Goal: Task Accomplishment & Management: Use online tool/utility

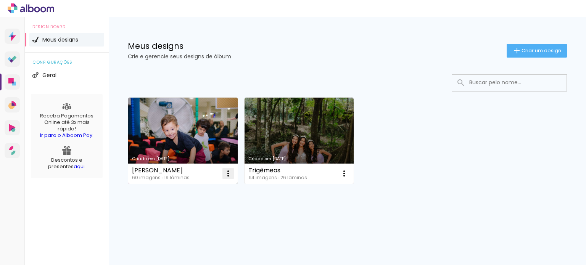
click at [232, 172] on iron-icon at bounding box center [228, 173] width 9 height 9
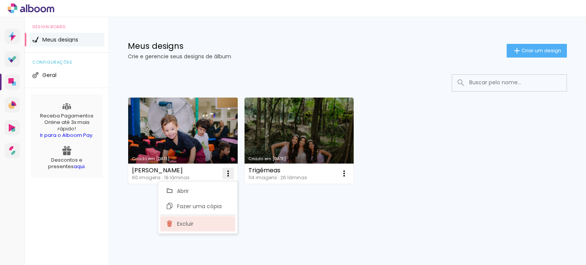
click at [210, 221] on paper-item "Excluir" at bounding box center [197, 223] width 75 height 15
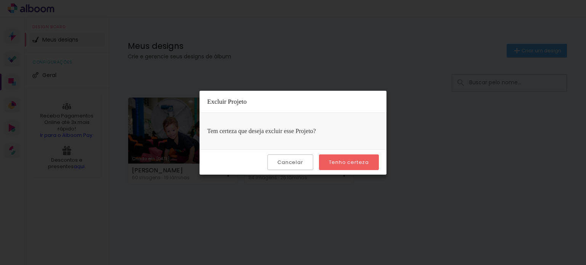
click at [0, 0] on slot "Tenho certeza" at bounding box center [0, 0] width 0 height 0
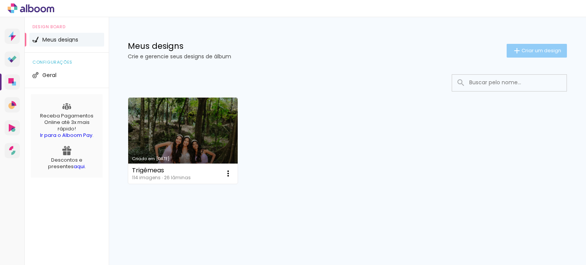
click at [528, 54] on paper-button "Criar um design" at bounding box center [537, 51] width 60 height 14
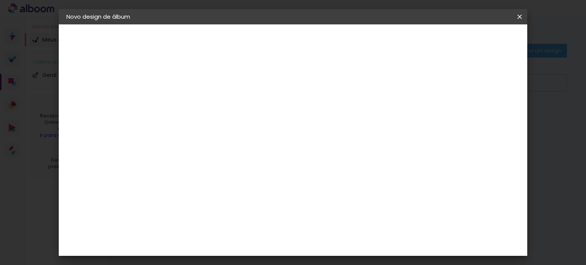
click at [191, 100] on input at bounding box center [191, 103] width 0 height 12
type input "[MEDICAL_DATA]"
type paper-input "[MEDICAL_DATA]"
click at [224, 47] on header "Informações Dê um título ao seu álbum. Avançar" at bounding box center [191, 46] width 66 height 45
click at [0, 0] on slot "Avançar" at bounding box center [0, 0] width 0 height 0
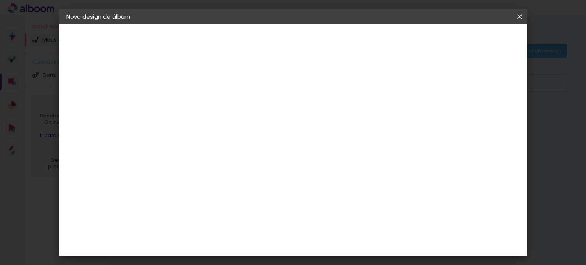
scroll to position [725, 0]
click at [225, 247] on paper-item "Go image" at bounding box center [210, 257] width 82 height 20
click at [0, 0] on slot "Avançar" at bounding box center [0, 0] width 0 height 0
click at [221, 127] on input "text" at bounding box center [206, 133] width 30 height 12
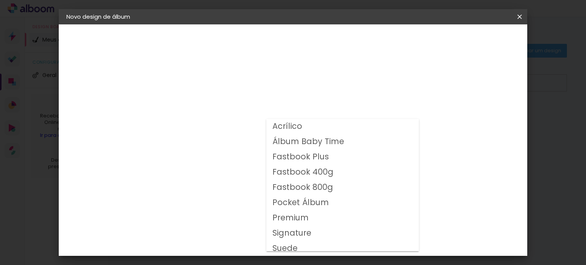
click at [0, 0] on slot "Fastbook 400g" at bounding box center [0, 0] width 0 height 0
type input "Fastbook 400g"
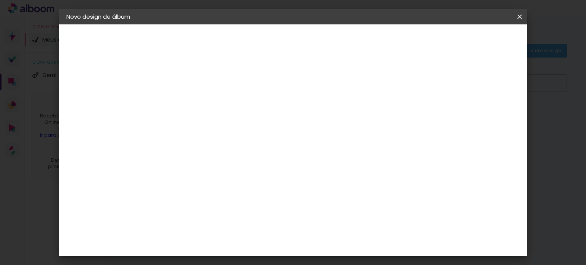
scroll to position [115, 0]
click at [0, 0] on slot "Avançar" at bounding box center [0, 0] width 0 height 0
click at [381, 44] on paper-button "Iniciar design" at bounding box center [356, 40] width 50 height 13
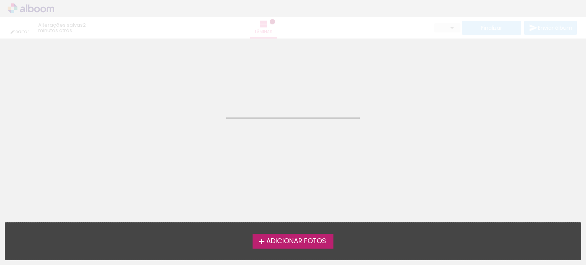
click at [300, 239] on span "Adicionar Fotos" at bounding box center [296, 241] width 60 height 7
click at [0, 0] on input "file" at bounding box center [0, 0] width 0 height 0
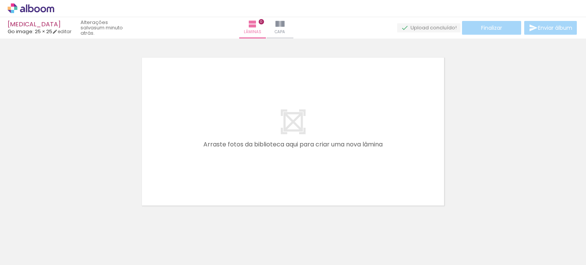
scroll to position [10, 0]
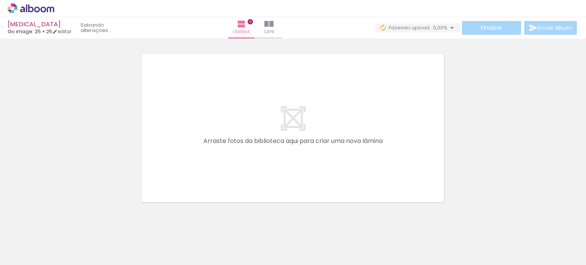
click at [29, 253] on span "Adicionar Fotos" at bounding box center [27, 255] width 23 height 8
click at [0, 0] on input "file" at bounding box center [0, 0] width 0 height 0
click at [136, 238] on quentale-thumb at bounding box center [119, 240] width 43 height 44
click at [131, 245] on div at bounding box center [119, 240] width 25 height 38
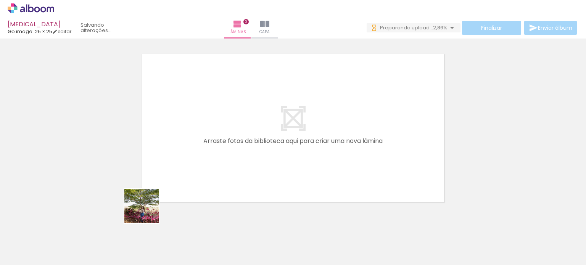
drag, startPoint x: 145, startPoint y: 215, endPoint x: 179, endPoint y: 221, distance: 35.3
click at [188, 151] on quentale-workspace at bounding box center [293, 132] width 586 height 265
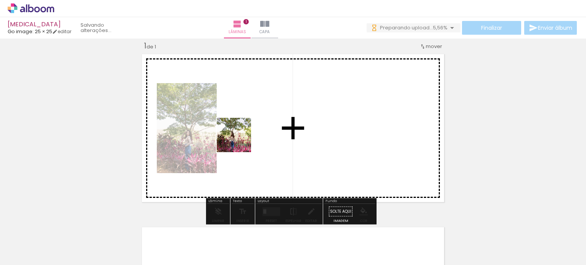
drag, startPoint x: 161, startPoint y: 244, endPoint x: 261, endPoint y: 132, distance: 150.6
click at [261, 132] on quentale-workspace at bounding box center [293, 132] width 586 height 265
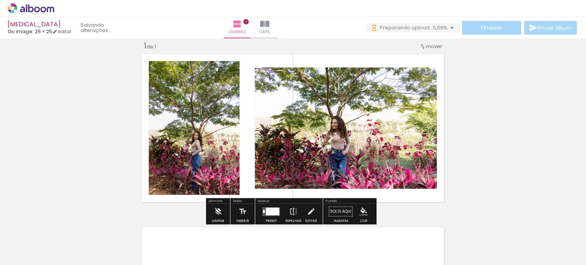
scroll to position [0, 0]
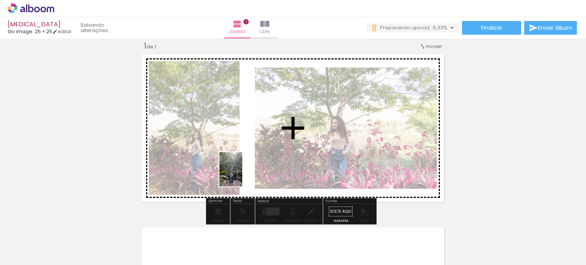
drag, startPoint x: 210, startPoint y: 247, endPoint x: 242, endPoint y: 175, distance: 78.6
click at [242, 175] on quentale-workspace at bounding box center [293, 132] width 586 height 265
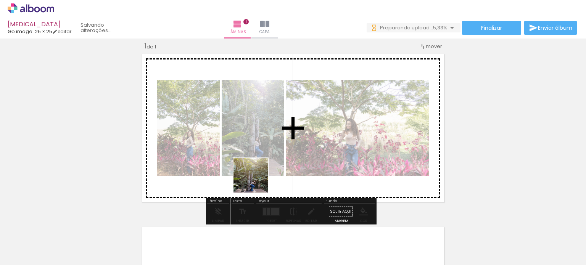
drag, startPoint x: 256, startPoint y: 198, endPoint x: 273, endPoint y: 178, distance: 26.3
click at [257, 158] on quentale-workspace at bounding box center [293, 132] width 586 height 265
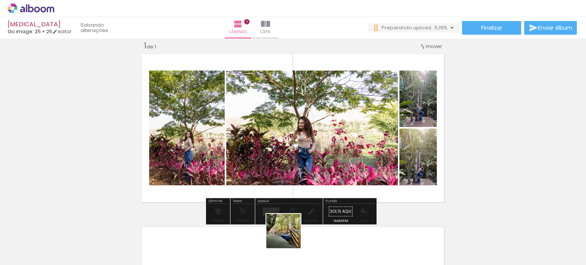
drag, startPoint x: 287, startPoint y: 245, endPoint x: 294, endPoint y: 170, distance: 75.1
click at [292, 157] on quentale-workspace at bounding box center [293, 132] width 586 height 265
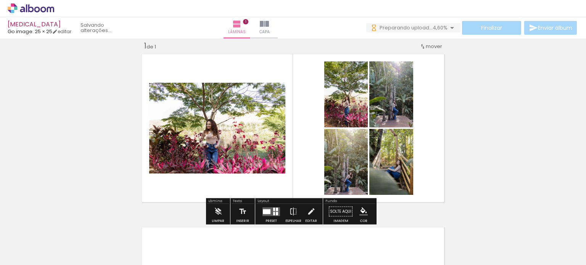
click at [269, 210] on quentale-layouter at bounding box center [272, 211] width 18 height 9
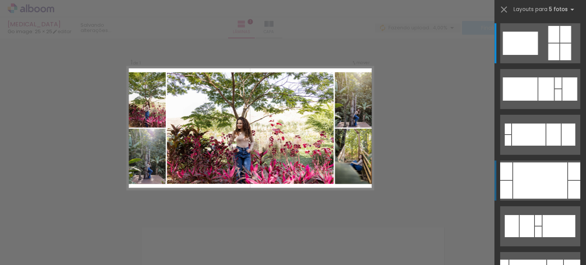
click at [534, 171] on div at bounding box center [540, 181] width 54 height 36
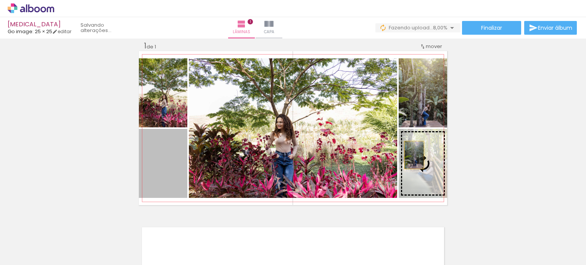
drag, startPoint x: 173, startPoint y: 154, endPoint x: 412, endPoint y: 155, distance: 239.0
click at [0, 0] on slot at bounding box center [0, 0] width 0 height 0
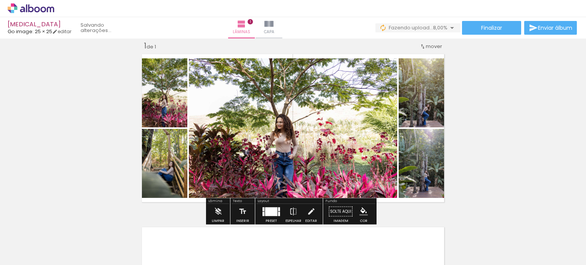
click at [486, 142] on div "Inserir lâmina 1 de 1" at bounding box center [293, 205] width 586 height 347
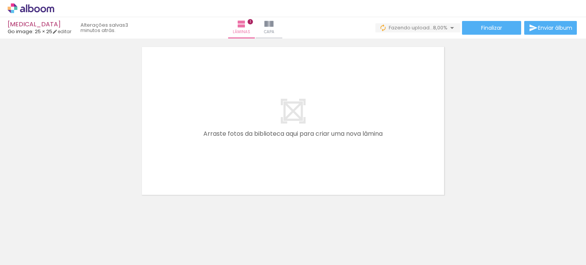
scroll to position [197, 0]
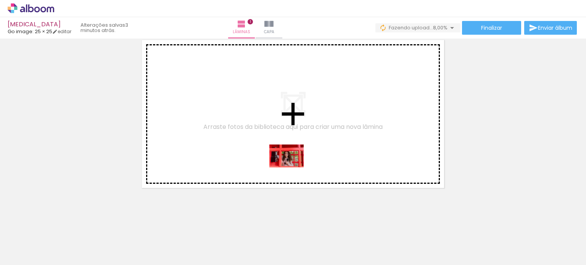
drag, startPoint x: 338, startPoint y: 243, endPoint x: 270, endPoint y: 161, distance: 106.3
click at [267, 155] on quentale-workspace at bounding box center [293, 132] width 586 height 265
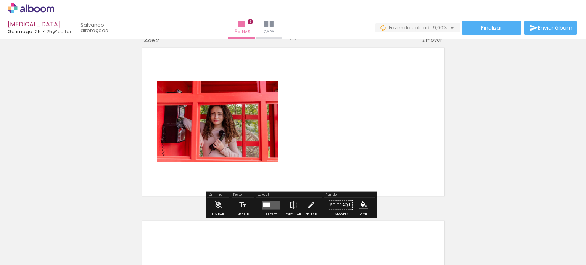
scroll to position [183, 0]
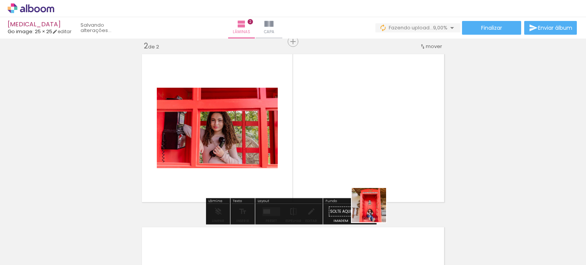
drag, startPoint x: 379, startPoint y: 248, endPoint x: 359, endPoint y: 171, distance: 80.0
click at [342, 137] on quentale-workspace at bounding box center [293, 132] width 586 height 265
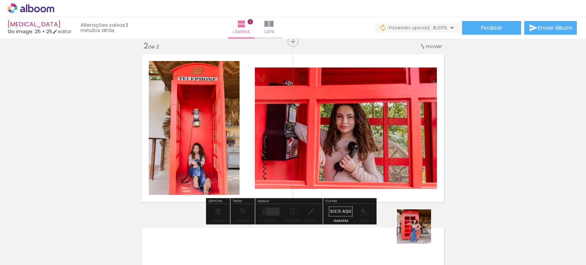
drag, startPoint x: 420, startPoint y: 242, endPoint x: 367, endPoint y: 142, distance: 113.2
click at [366, 139] on quentale-workspace at bounding box center [293, 132] width 586 height 265
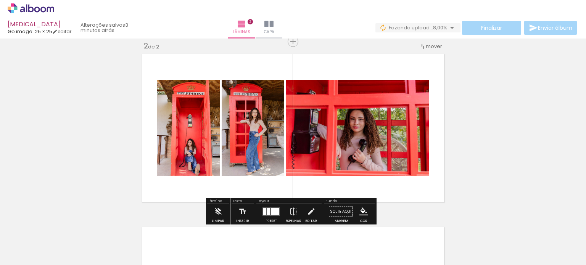
click at [274, 211] on div at bounding box center [275, 211] width 8 height 7
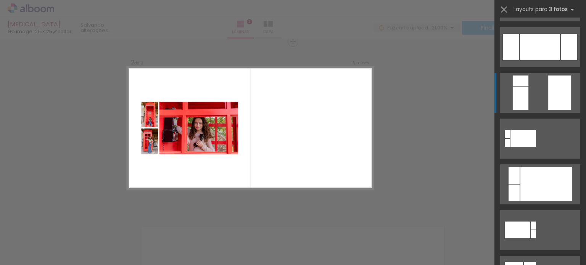
scroll to position [229, 0]
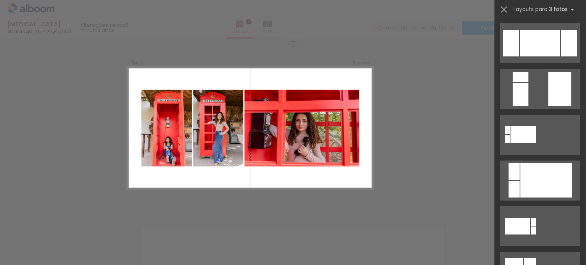
click at [94, 149] on div "Confirmar Cancelar" at bounding box center [293, 125] width 586 height 538
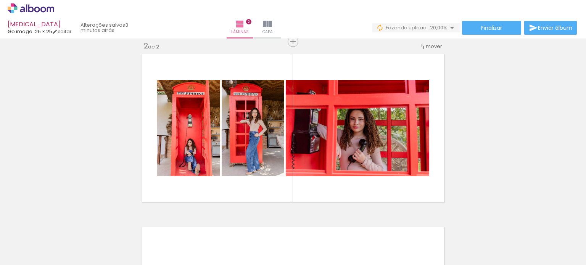
scroll to position [0, 258]
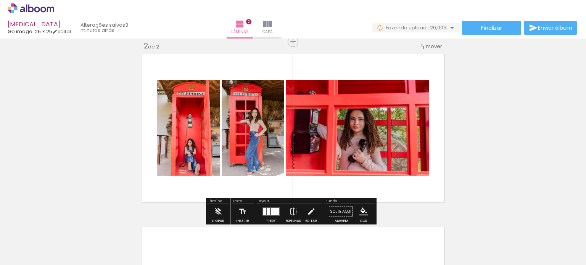
click at [273, 216] on div at bounding box center [271, 211] width 21 height 15
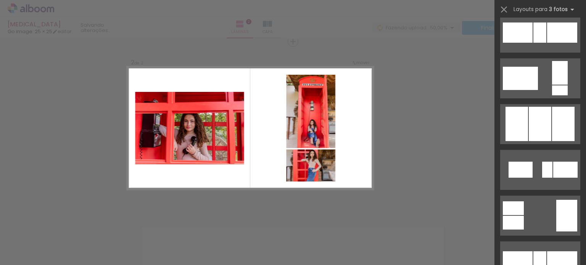
scroll to position [3589, 0]
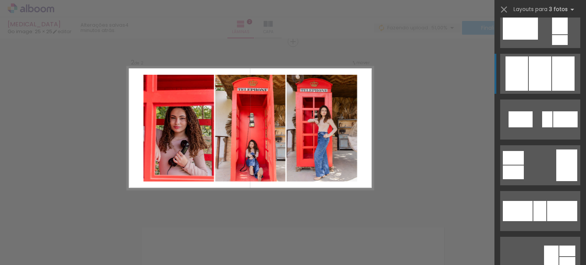
click at [551, 91] on quentale-layouter at bounding box center [540, 74] width 80 height 40
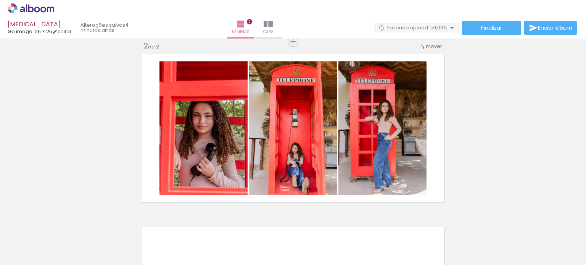
click at [505, 130] on div "Inserir lâmina 1 de 2 Inserir lâmina 2 de 2" at bounding box center [293, 118] width 586 height 520
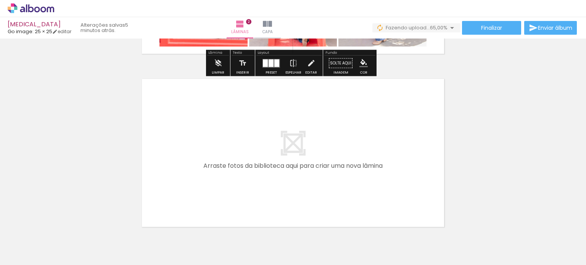
scroll to position [336, 0]
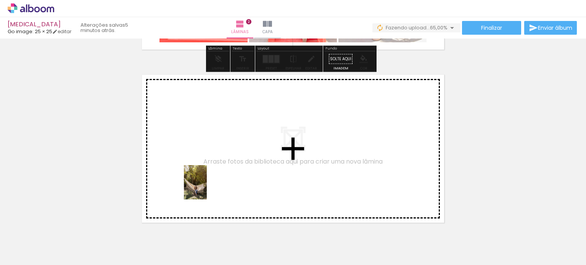
drag, startPoint x: 204, startPoint y: 250, endPoint x: 226, endPoint y: 233, distance: 27.8
click at [206, 187] on quentale-workspace at bounding box center [293, 132] width 586 height 265
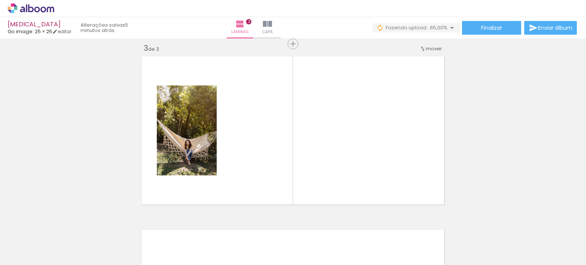
scroll to position [356, 0]
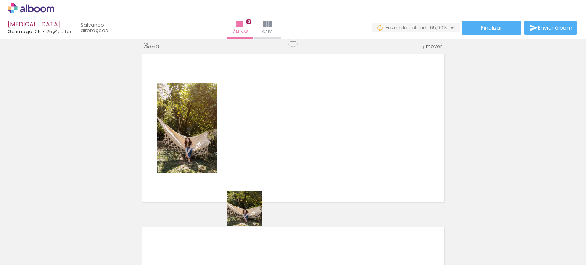
drag, startPoint x: 249, startPoint y: 250, endPoint x: 249, endPoint y: 166, distance: 84.0
click at [249, 166] on quentale-workspace at bounding box center [293, 132] width 586 height 265
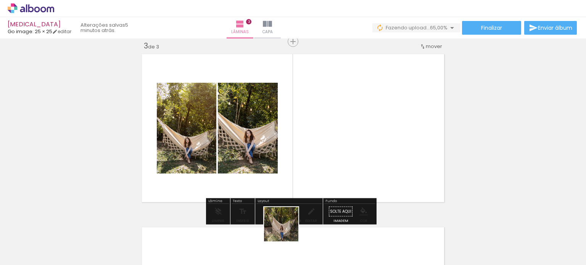
drag, startPoint x: 284, startPoint y: 241, endPoint x: 299, endPoint y: 157, distance: 85.2
click at [299, 157] on quentale-workspace at bounding box center [293, 132] width 586 height 265
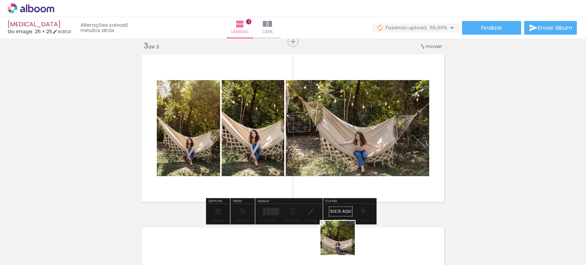
drag, startPoint x: 339, startPoint y: 255, endPoint x: 370, endPoint y: 188, distance: 73.3
click at [350, 171] on quentale-workspace at bounding box center [293, 132] width 586 height 265
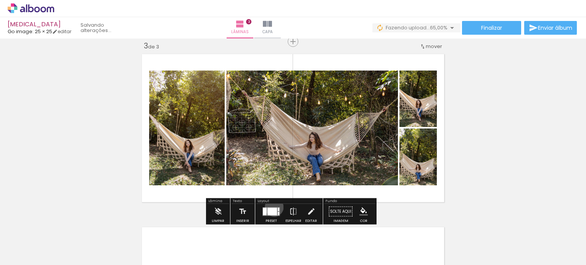
click at [273, 207] on quentale-layouter at bounding box center [272, 211] width 18 height 9
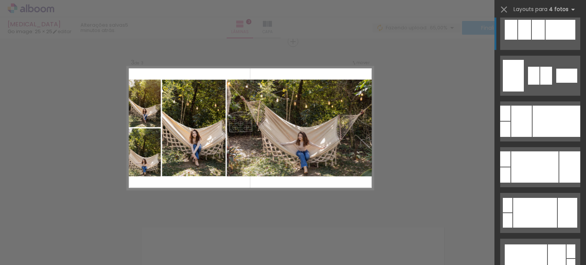
scroll to position [153, 0]
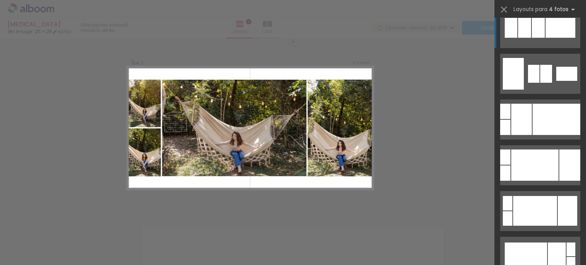
click at [553, 155] on div at bounding box center [535, 165] width 47 height 31
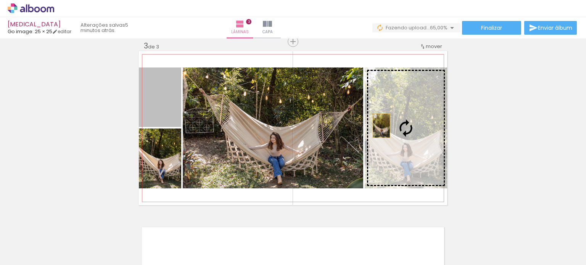
drag, startPoint x: 166, startPoint y: 106, endPoint x: 383, endPoint y: 128, distance: 218.0
click at [0, 0] on slot at bounding box center [0, 0] width 0 height 0
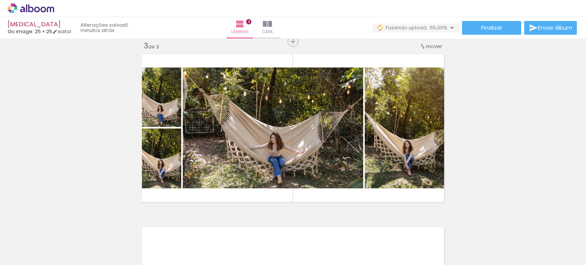
click at [541, 152] on div "Inserir lâmina 1 de 3 Inserir lâmina 2 de 3 Inserir lâmina 3 de 3" at bounding box center [293, 32] width 586 height 694
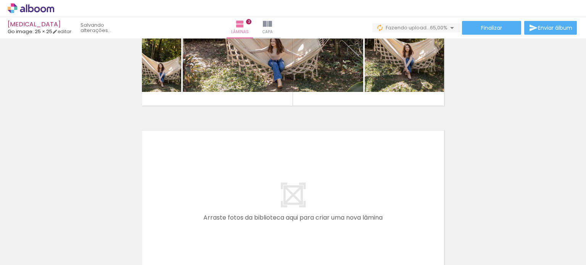
scroll to position [471, 0]
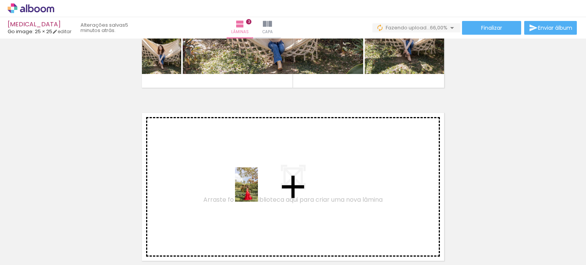
drag, startPoint x: 377, startPoint y: 244, endPoint x: 254, endPoint y: 190, distance: 134.0
click at [254, 190] on quentale-workspace at bounding box center [293, 132] width 586 height 265
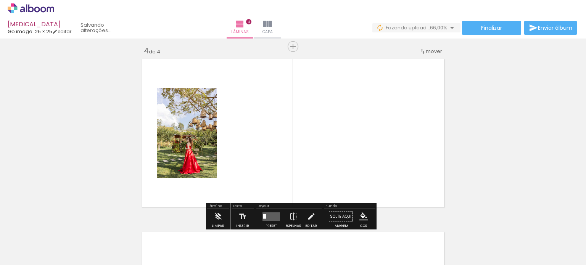
scroll to position [529, 0]
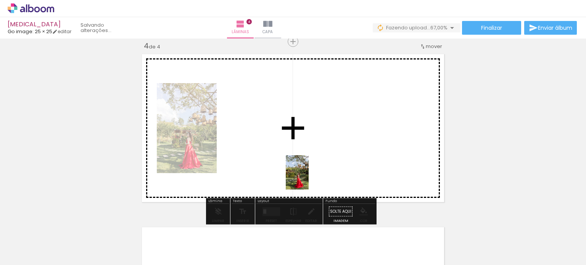
drag, startPoint x: 418, startPoint y: 246, endPoint x: 320, endPoint y: 179, distance: 119.1
click at [298, 164] on quentale-workspace at bounding box center [293, 132] width 586 height 265
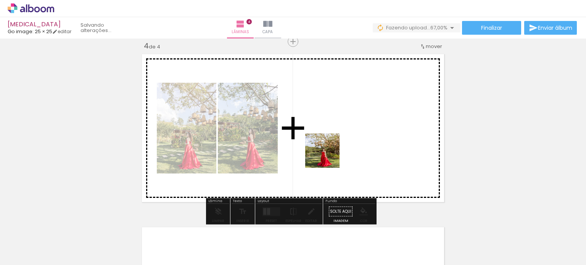
drag, startPoint x: 467, startPoint y: 245, endPoint x: 328, endPoint y: 157, distance: 163.9
click at [328, 157] on quentale-workspace at bounding box center [293, 132] width 586 height 265
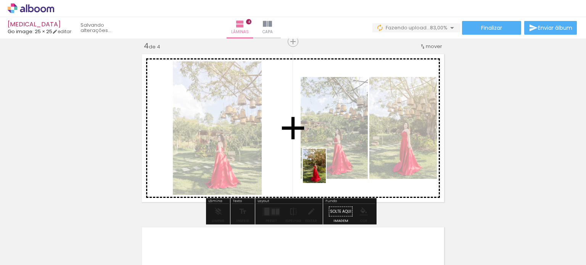
drag, startPoint x: 505, startPoint y: 250, endPoint x: 314, endPoint y: 163, distance: 210.6
click at [314, 163] on quentale-workspace at bounding box center [293, 132] width 586 height 265
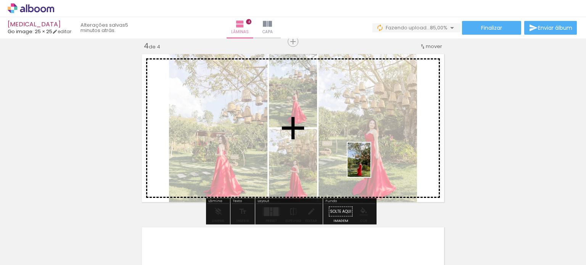
drag, startPoint x: 545, startPoint y: 247, endPoint x: 378, endPoint y: 184, distance: 178.7
click at [363, 162] on quentale-workspace at bounding box center [293, 132] width 586 height 265
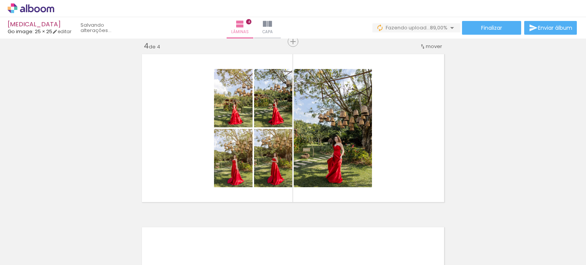
scroll to position [0, 584]
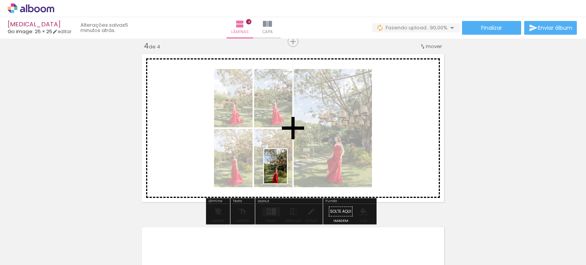
drag, startPoint x: 271, startPoint y: 237, endPoint x: 287, endPoint y: 171, distance: 68.4
click at [287, 171] on quentale-workspace at bounding box center [293, 132] width 586 height 265
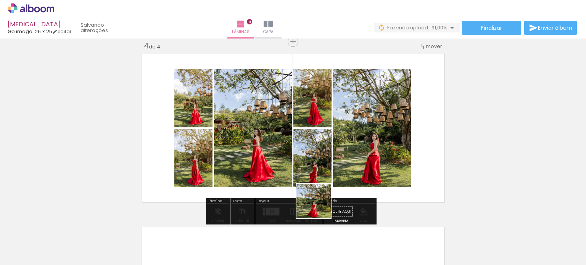
drag, startPoint x: 315, startPoint y: 253, endPoint x: 325, endPoint y: 184, distance: 69.5
click at [320, 169] on quentale-workspace at bounding box center [293, 132] width 586 height 265
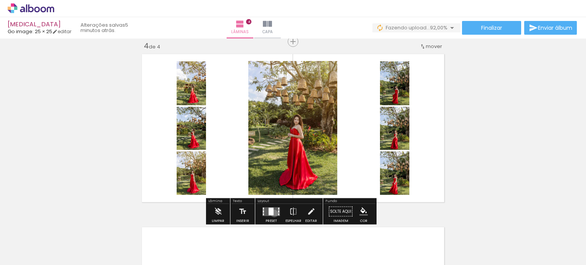
click at [273, 213] on quentale-layouter at bounding box center [272, 211] width 18 height 9
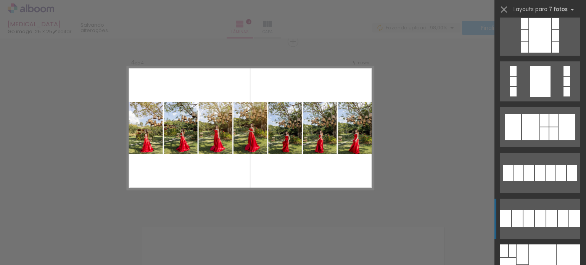
scroll to position [534, 0]
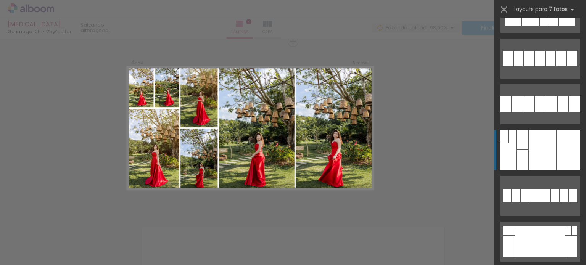
click at [537, 150] on div at bounding box center [542, 150] width 27 height 40
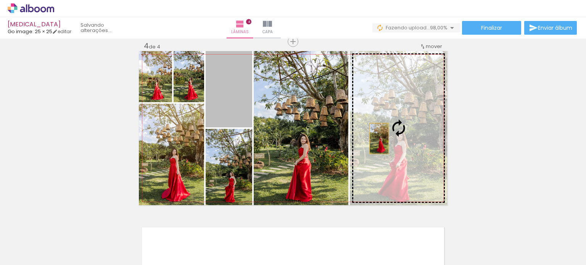
drag, startPoint x: 240, startPoint y: 108, endPoint x: 376, endPoint y: 139, distance: 140.0
click at [0, 0] on slot at bounding box center [0, 0] width 0 height 0
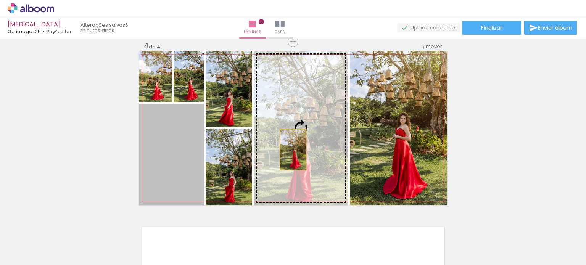
drag, startPoint x: 168, startPoint y: 180, endPoint x: 302, endPoint y: 144, distance: 138.6
click at [0, 0] on slot at bounding box center [0, 0] width 0 height 0
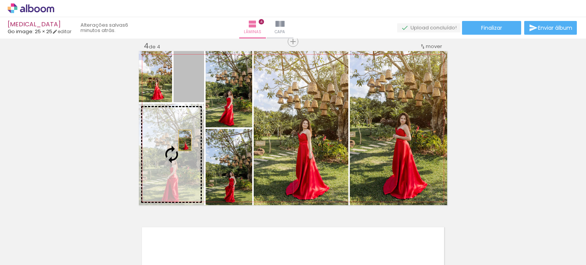
drag, startPoint x: 189, startPoint y: 93, endPoint x: 181, endPoint y: 157, distance: 64.4
click at [0, 0] on slot at bounding box center [0, 0] width 0 height 0
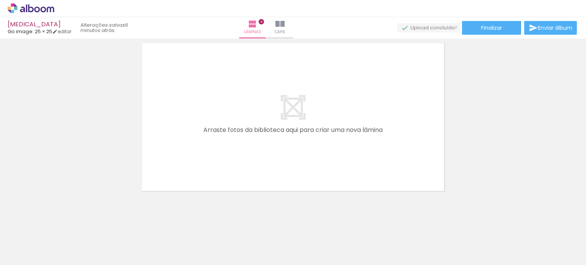
scroll to position [717, 0]
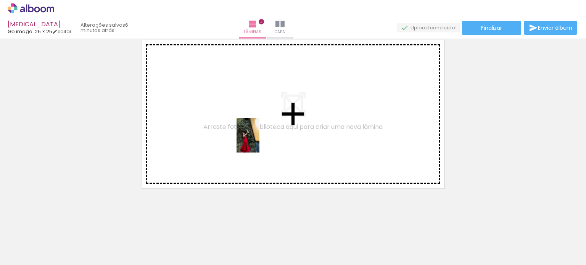
drag, startPoint x: 354, startPoint y: 247, endPoint x: 260, endPoint y: 141, distance: 141.7
click at [260, 141] on quentale-workspace at bounding box center [293, 132] width 586 height 265
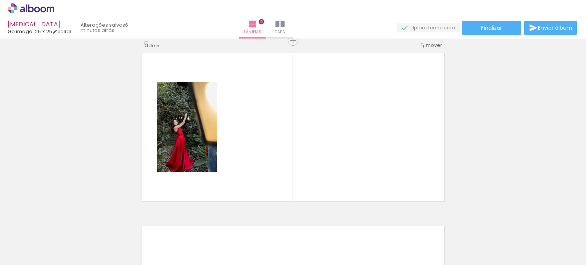
scroll to position [703, 0]
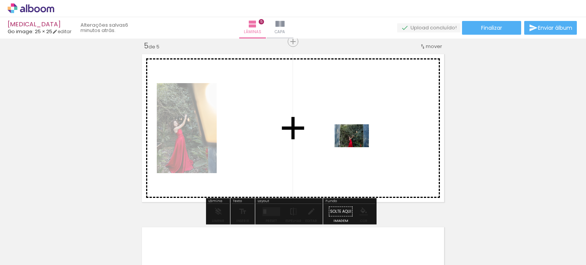
drag, startPoint x: 397, startPoint y: 248, endPoint x: 358, endPoint y: 147, distance: 108.8
click at [358, 147] on quentale-workspace at bounding box center [293, 132] width 586 height 265
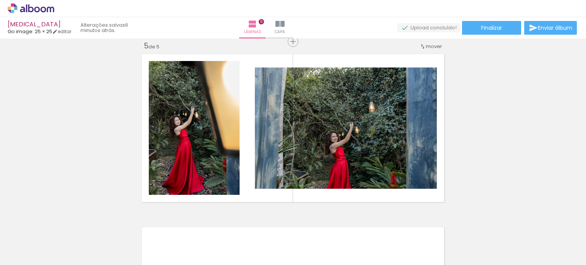
scroll to position [0, 3479]
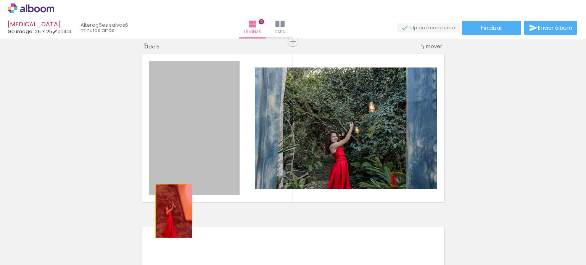
drag, startPoint x: 206, startPoint y: 152, endPoint x: 293, endPoint y: 213, distance: 106.2
click at [158, 238] on quentale-workspace at bounding box center [293, 132] width 586 height 265
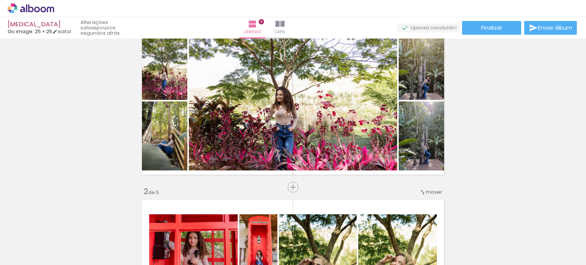
scroll to position [38, 0]
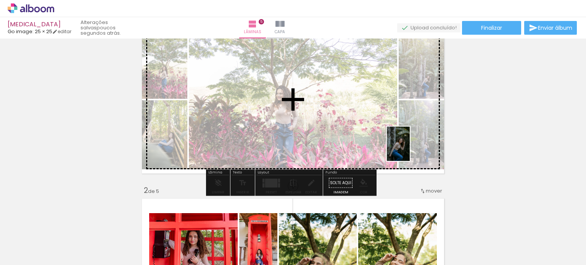
drag, startPoint x: 342, startPoint y: 244, endPoint x: 410, endPoint y: 150, distance: 116.3
click at [410, 150] on quentale-workspace at bounding box center [293, 132] width 586 height 265
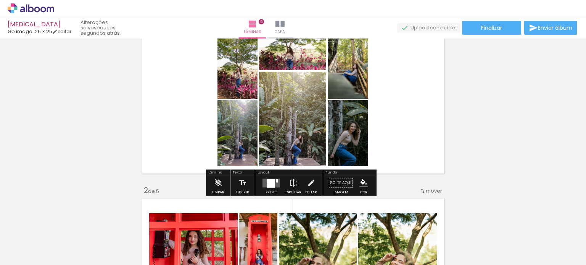
click at [274, 187] on div at bounding box center [271, 183] width 21 height 15
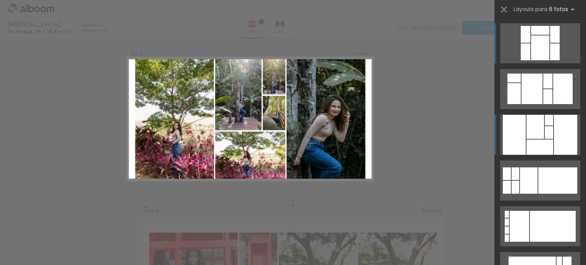
scroll to position [10, 0]
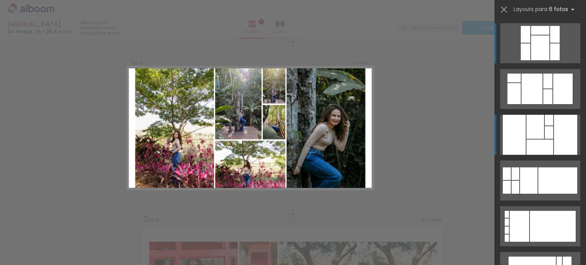
click at [556, 131] on div at bounding box center [565, 135] width 23 height 40
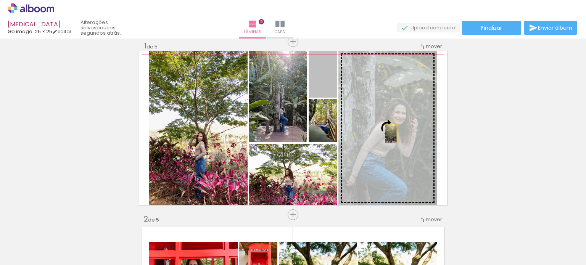
drag, startPoint x: 323, startPoint y: 90, endPoint x: 395, endPoint y: 139, distance: 87.4
click at [0, 0] on slot at bounding box center [0, 0] width 0 height 0
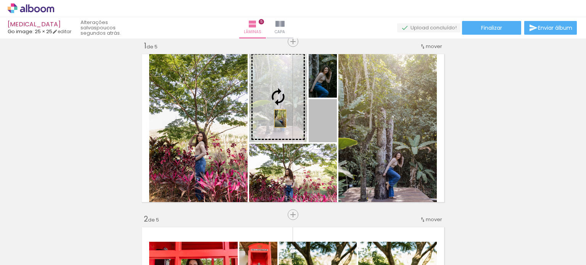
drag, startPoint x: 322, startPoint y: 129, endPoint x: 278, endPoint y: 118, distance: 46.0
click at [0, 0] on slot at bounding box center [0, 0] width 0 height 0
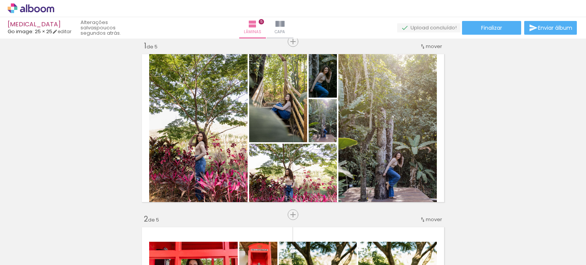
scroll to position [48, 0]
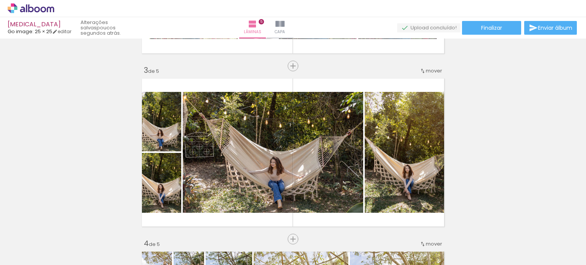
scroll to position [353, 0]
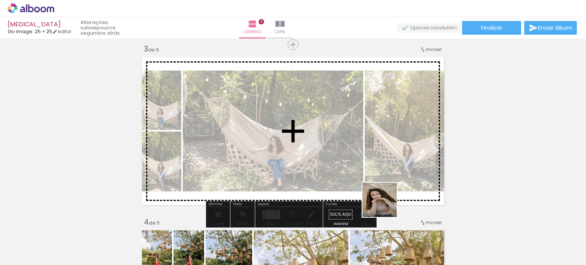
drag, startPoint x: 391, startPoint y: 248, endPoint x: 379, endPoint y: 177, distance: 72.3
click at [379, 177] on quentale-workspace at bounding box center [293, 132] width 586 height 265
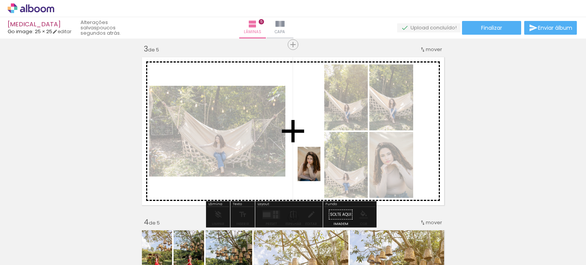
drag, startPoint x: 422, startPoint y: 241, endPoint x: 349, endPoint y: 214, distance: 77.9
click at [320, 167] on quentale-workspace at bounding box center [293, 132] width 586 height 265
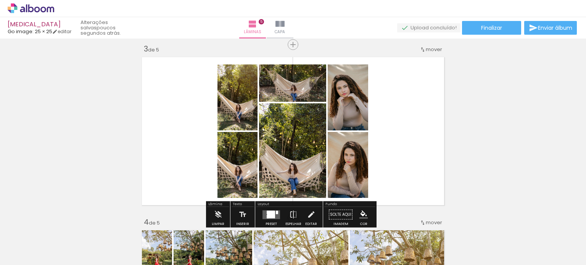
click at [270, 213] on div at bounding box center [271, 214] width 8 height 7
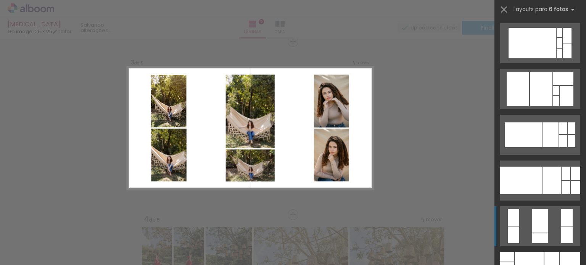
scroll to position [267, 0]
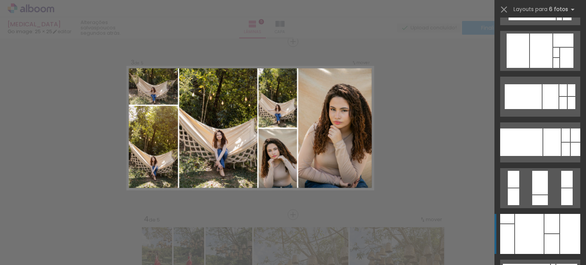
click at [549, 224] on div at bounding box center [552, 223] width 15 height 19
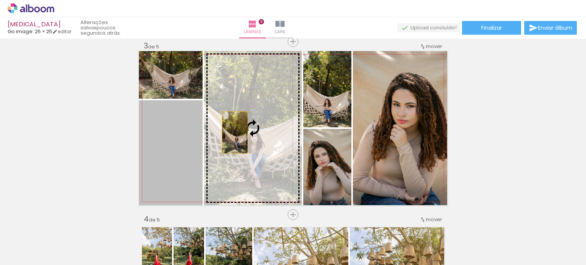
drag, startPoint x: 173, startPoint y: 151, endPoint x: 249, endPoint y: 127, distance: 80.3
click at [0, 0] on slot at bounding box center [0, 0] width 0 height 0
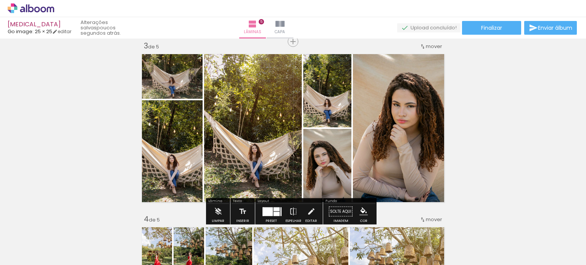
click at [481, 135] on div "Inserir lâmina 1 de 5 Inserir lâmina 2 de 5 Inserir lâmina 3 de 5 Inserir lâmin…" at bounding box center [293, 205] width 586 height 1040
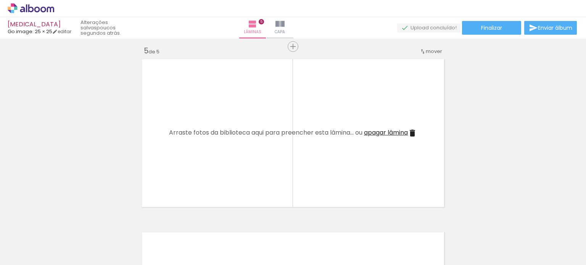
scroll to position [700, 0]
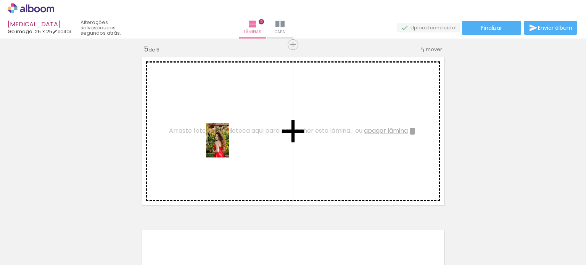
drag, startPoint x: 472, startPoint y: 235, endPoint x: 234, endPoint y: 150, distance: 252.3
click at [229, 146] on quentale-workspace at bounding box center [293, 132] width 586 height 265
